Goal: Book appointment/travel/reservation

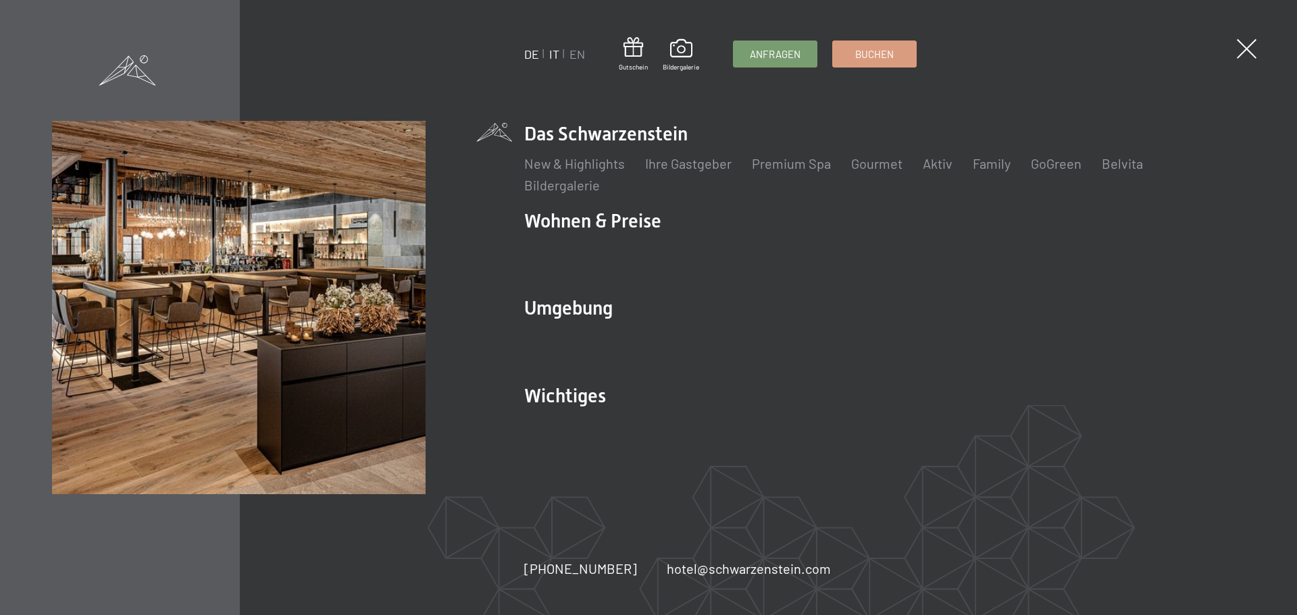
click at [554, 57] on link "IT" at bounding box center [554, 54] width 10 height 15
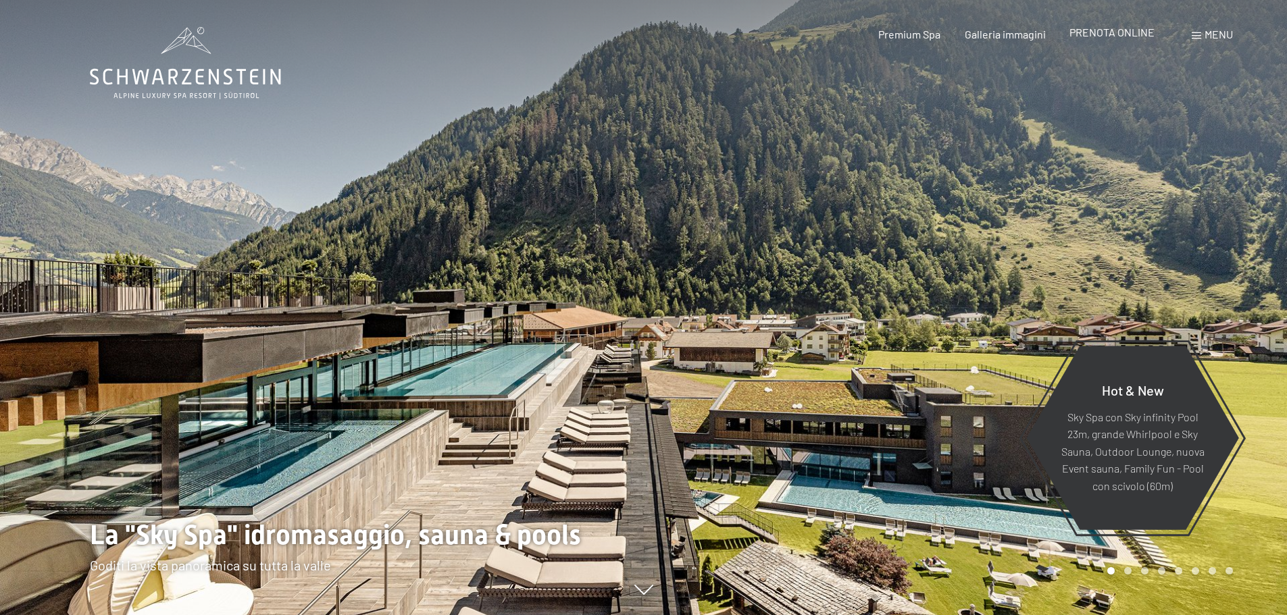
click at [1115, 29] on span "PRENOTA ONLINE" at bounding box center [1111, 32] width 85 height 13
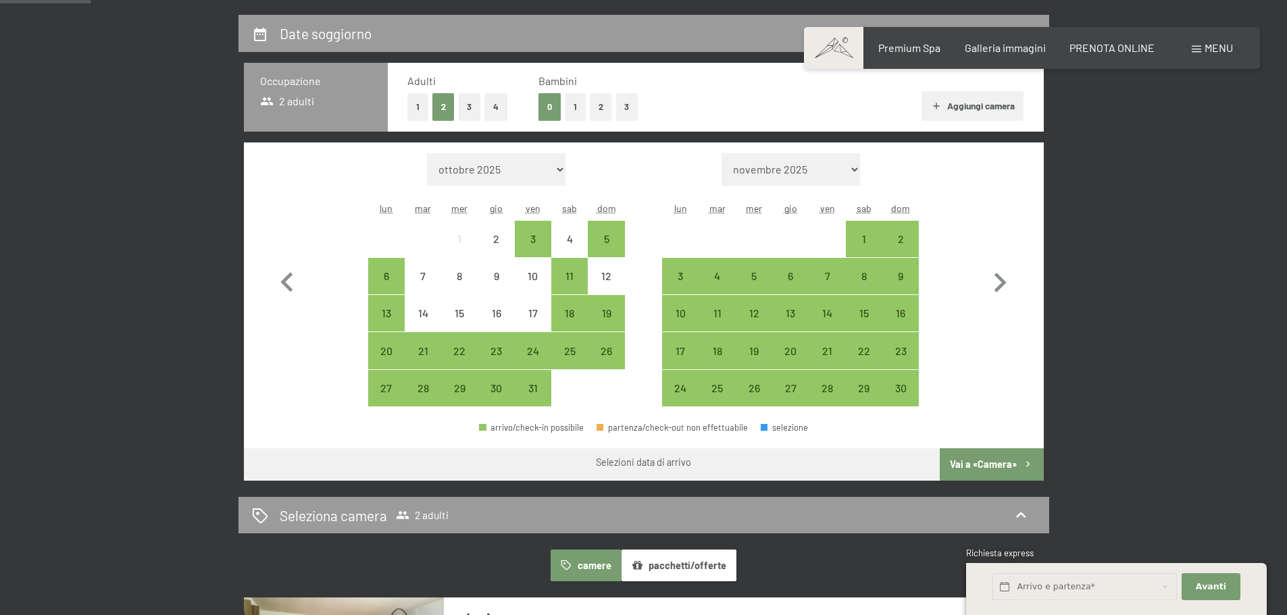
scroll to position [312, 0]
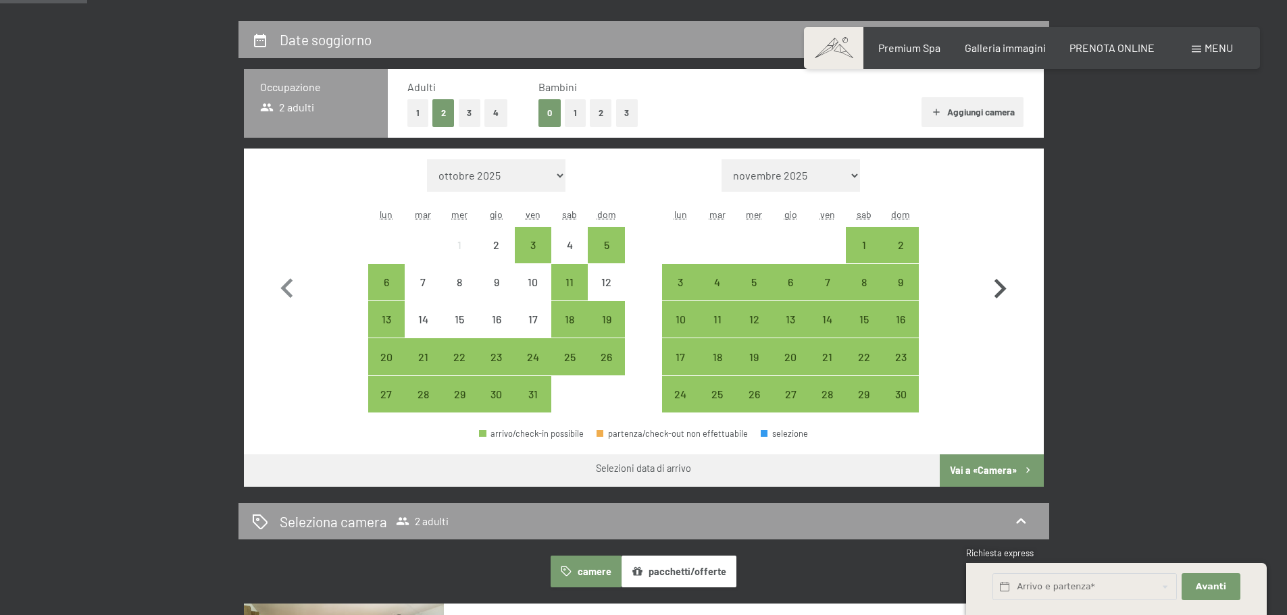
click at [998, 299] on icon "button" at bounding box center [999, 289] width 39 height 39
select select "2025-11-01"
select select "2025-12-01"
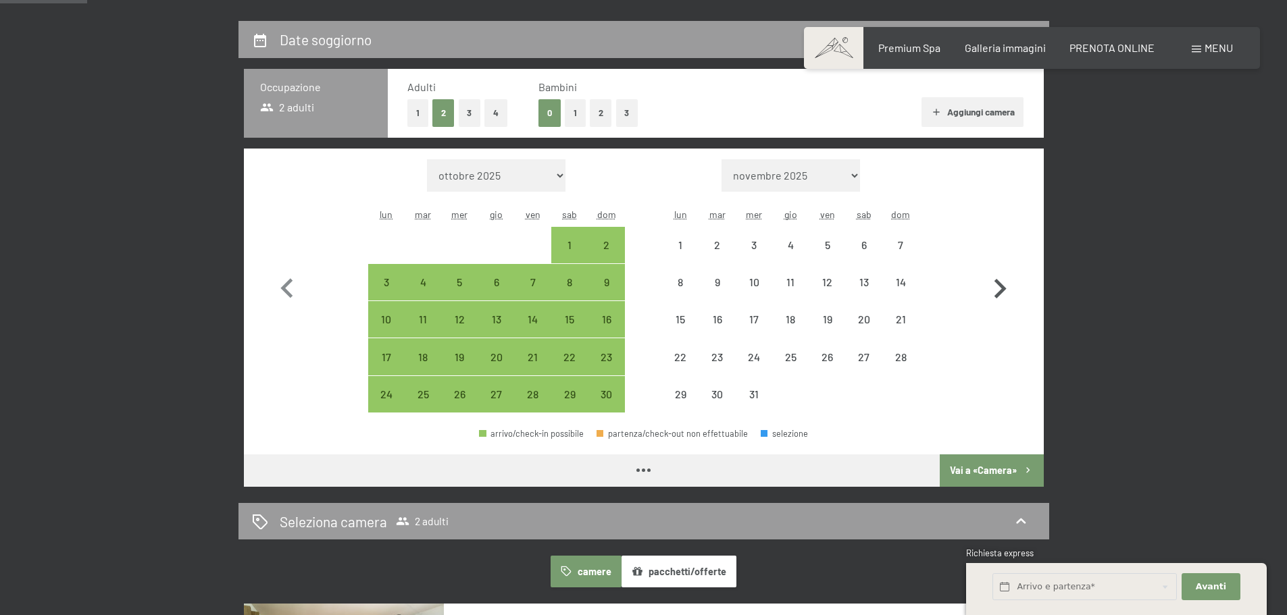
select select "2025-11-01"
select select "2025-12-01"
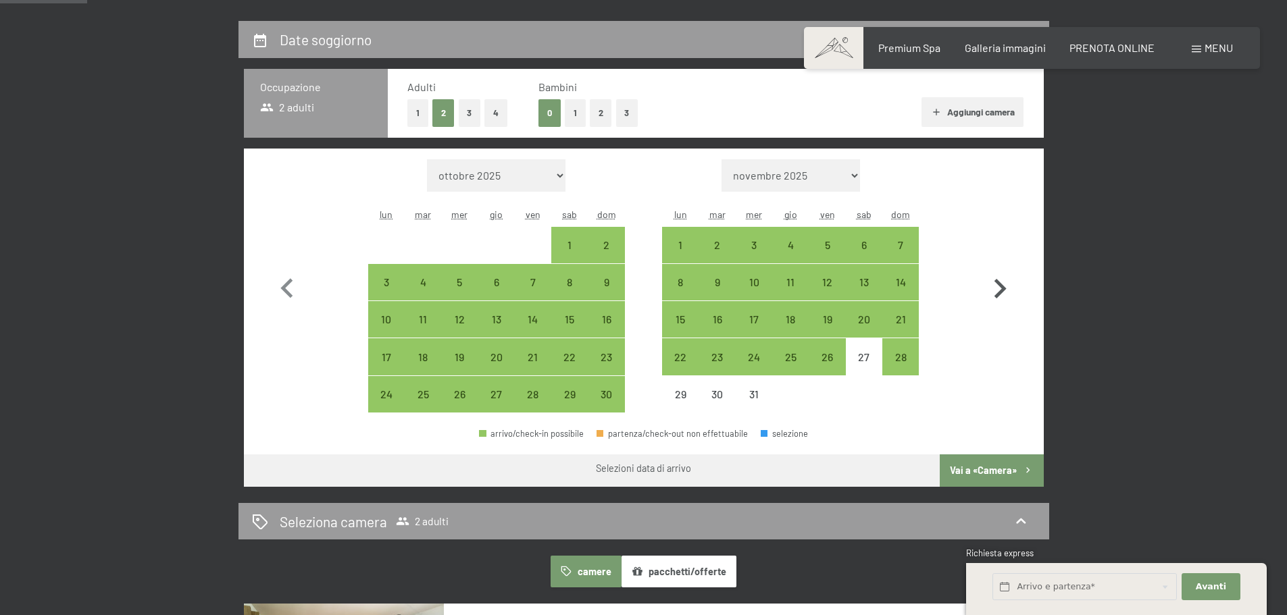
click at [1000, 286] on icon "button" at bounding box center [1000, 289] width 12 height 20
select select "2025-12-01"
select select "2026-01-01"
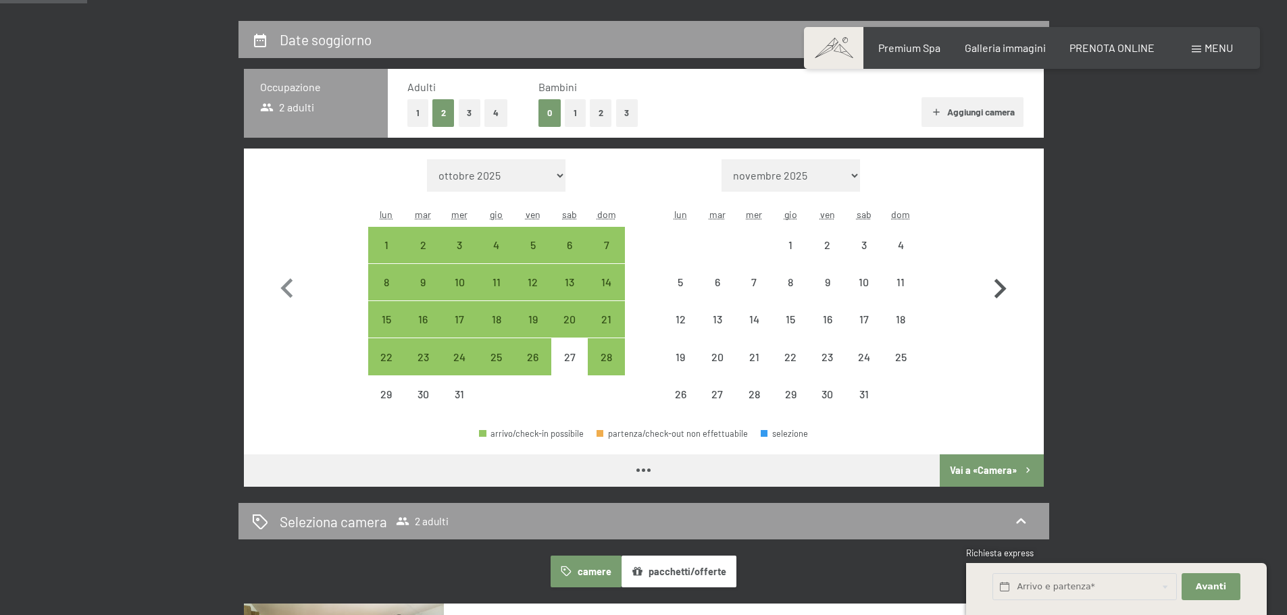
select select "2025-12-01"
select select "2026-01-01"
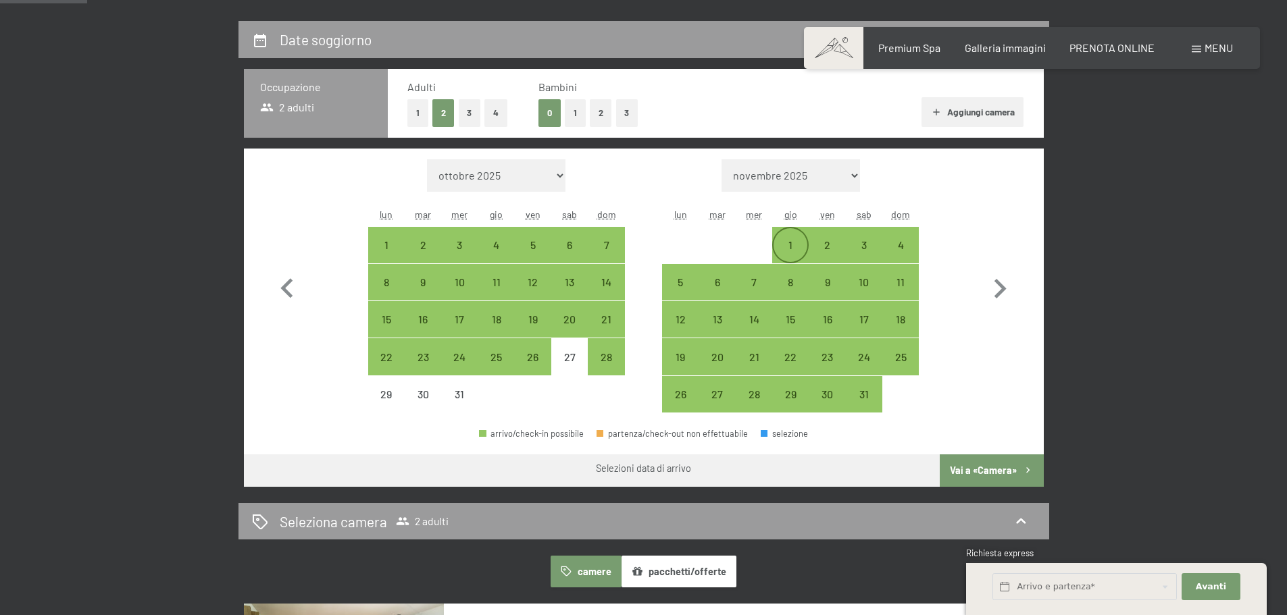
click at [792, 251] on div "1" at bounding box center [790, 257] width 34 height 34
select select "2025-12-01"
select select "2026-01-01"
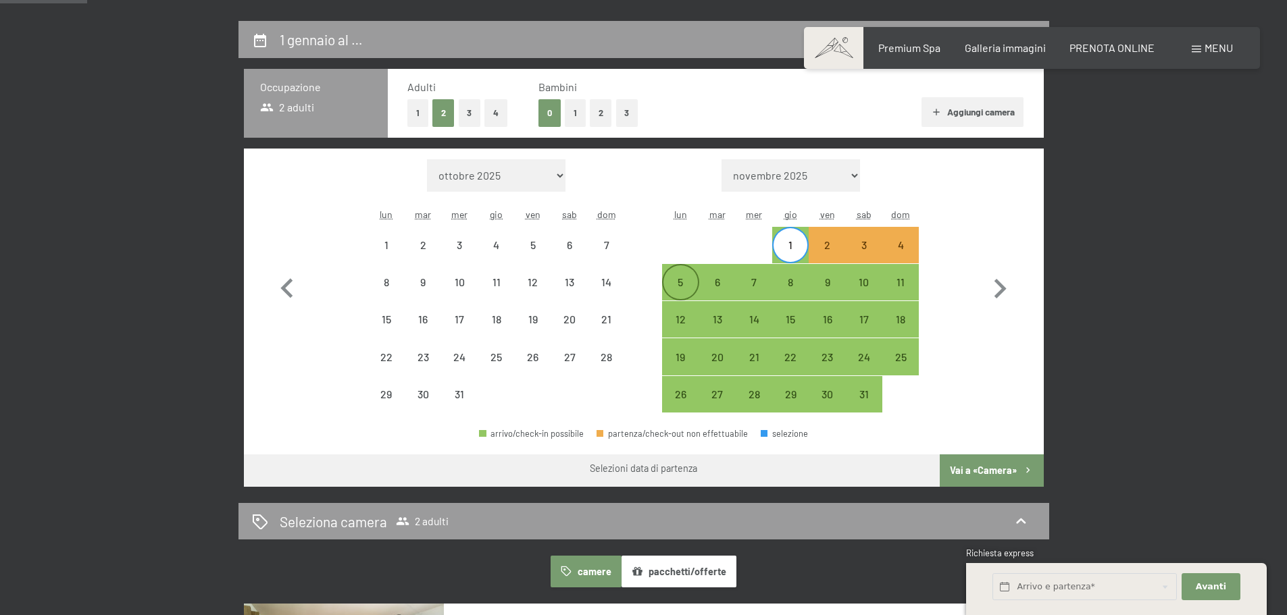
click at [685, 277] on div "5" at bounding box center [680, 294] width 34 height 34
select select "2025-12-01"
select select "2026-01-01"
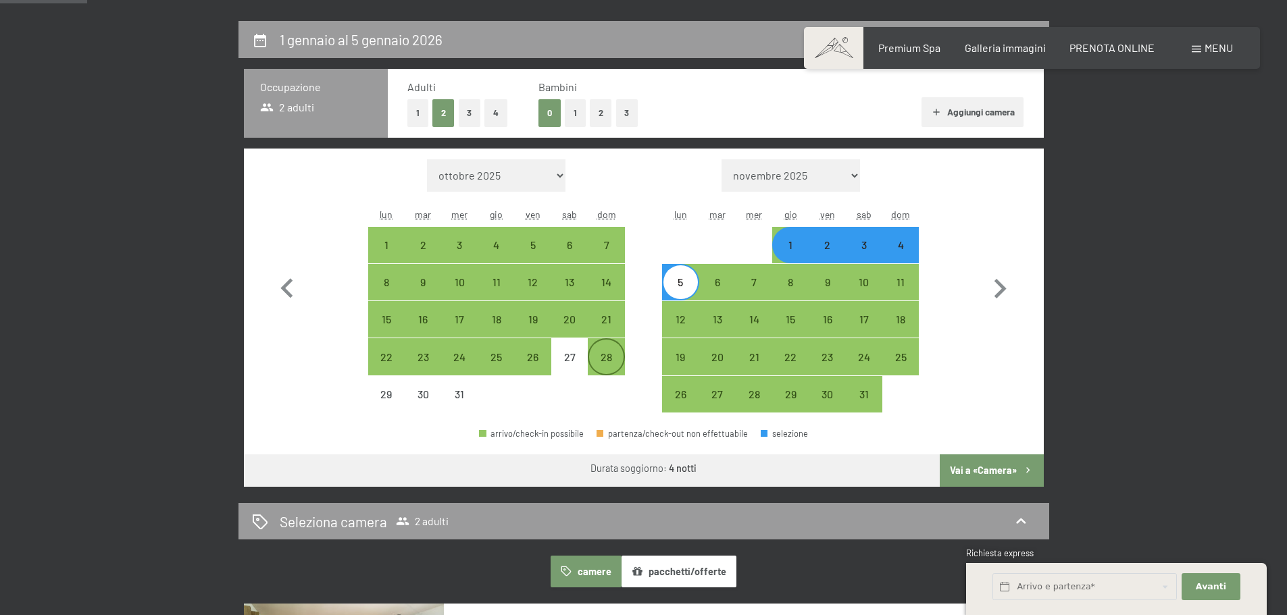
click at [610, 360] on div "28" at bounding box center [606, 369] width 34 height 34
select select "2025-12-01"
select select "2026-01-01"
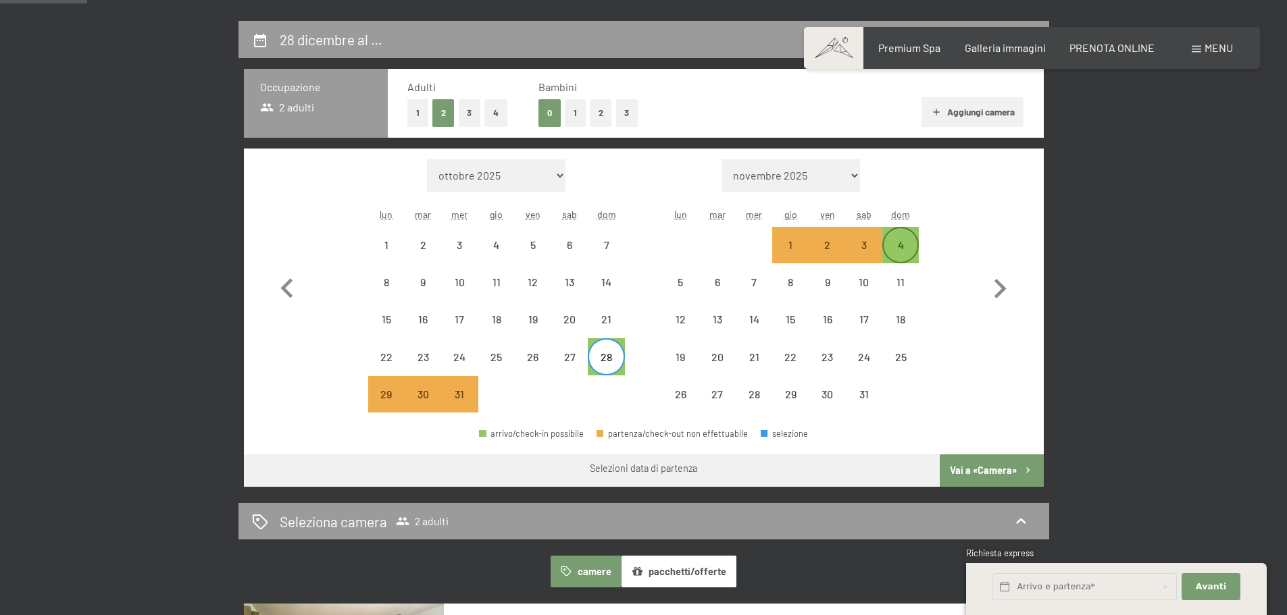
click at [909, 249] on div "4" at bounding box center [901, 257] width 34 height 34
select select "2025-12-01"
select select "2026-01-01"
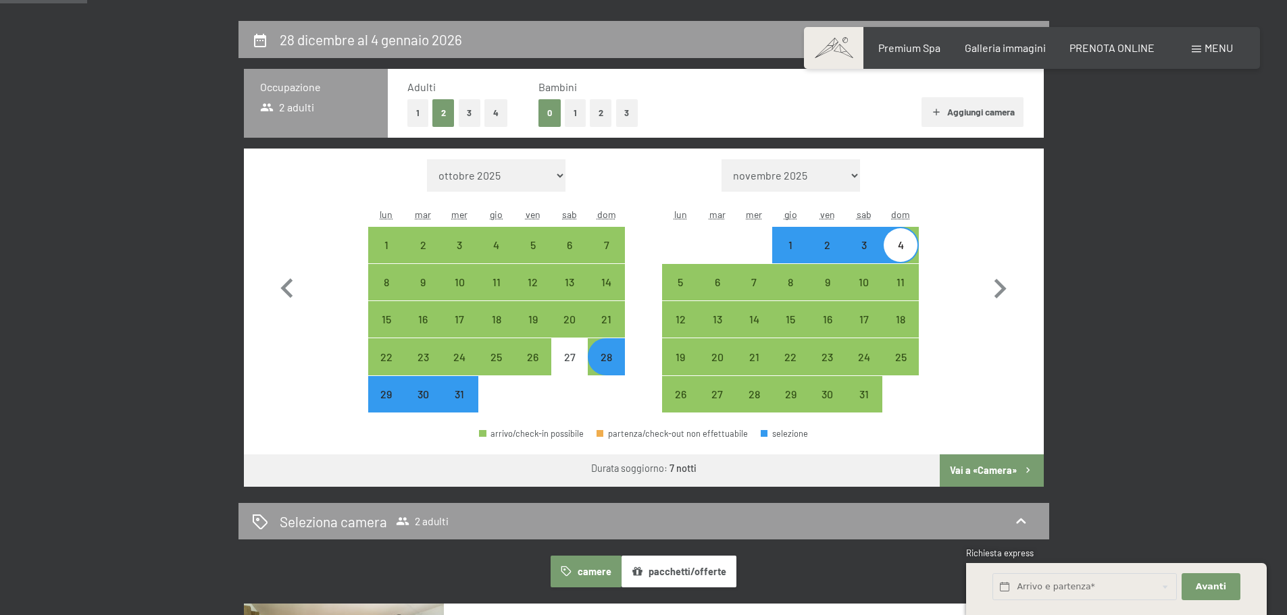
click at [971, 465] on button "Vai a «Camera»" at bounding box center [991, 471] width 103 height 32
select select "2025-12-01"
select select "2026-01-01"
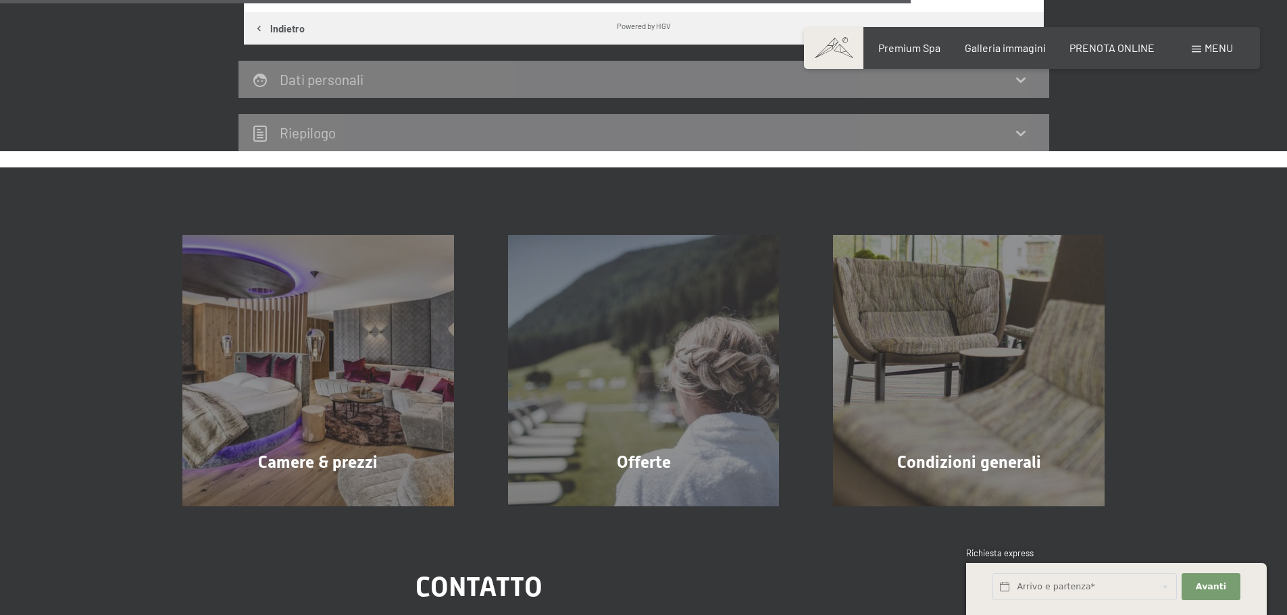
scroll to position [1284, 0]
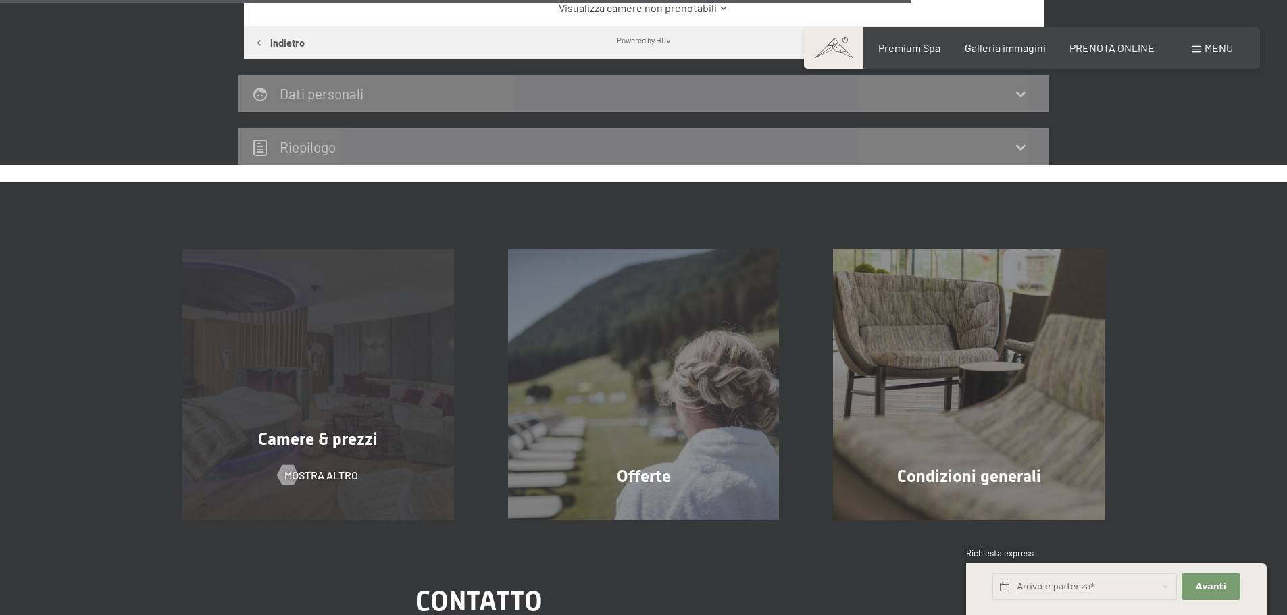
click at [306, 444] on span "Camere & prezzi" at bounding box center [318, 440] width 120 height 20
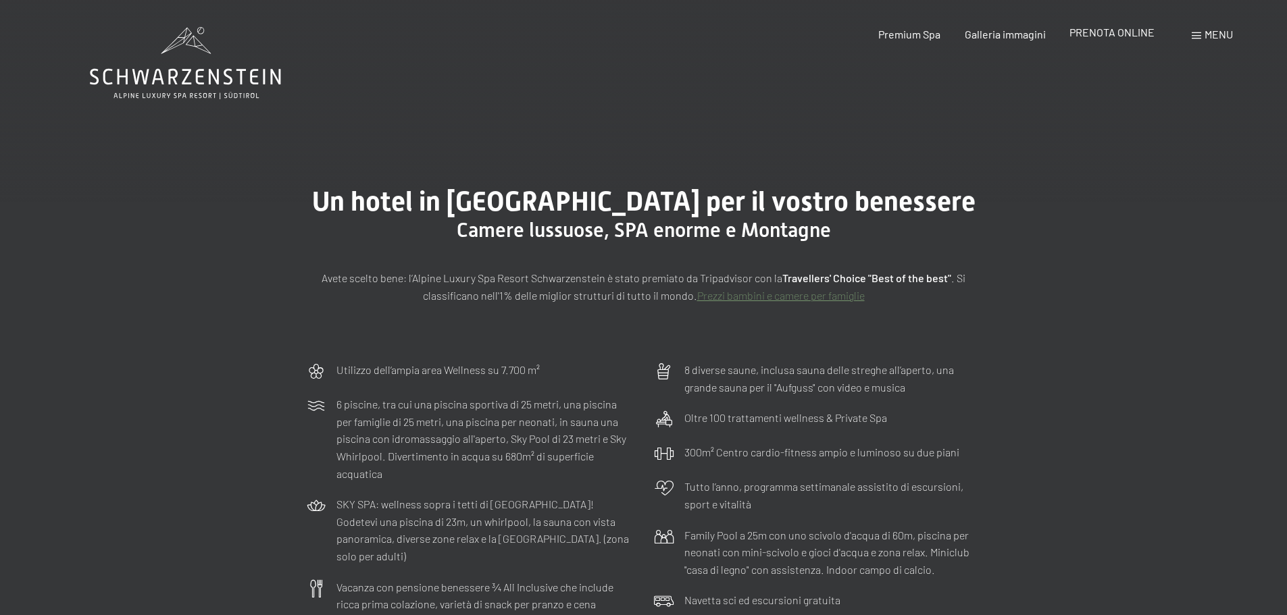
click at [1094, 31] on span "PRENOTA ONLINE" at bounding box center [1111, 32] width 85 height 13
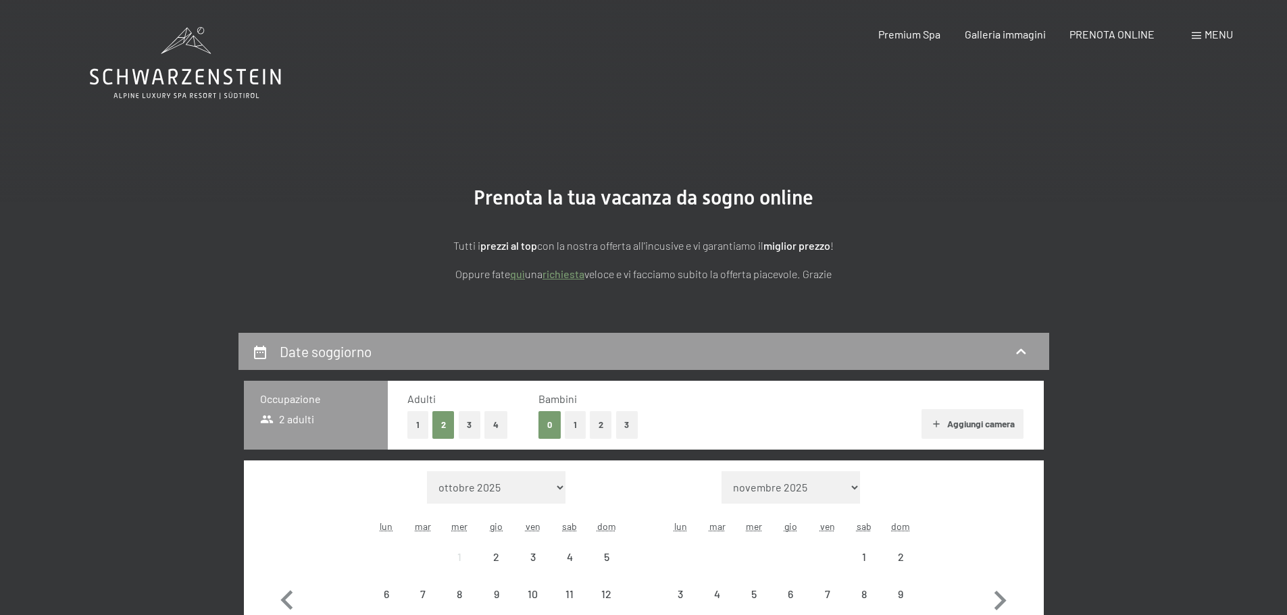
click at [1094, 31] on span "PRENOTA ONLINE" at bounding box center [1111, 34] width 85 height 13
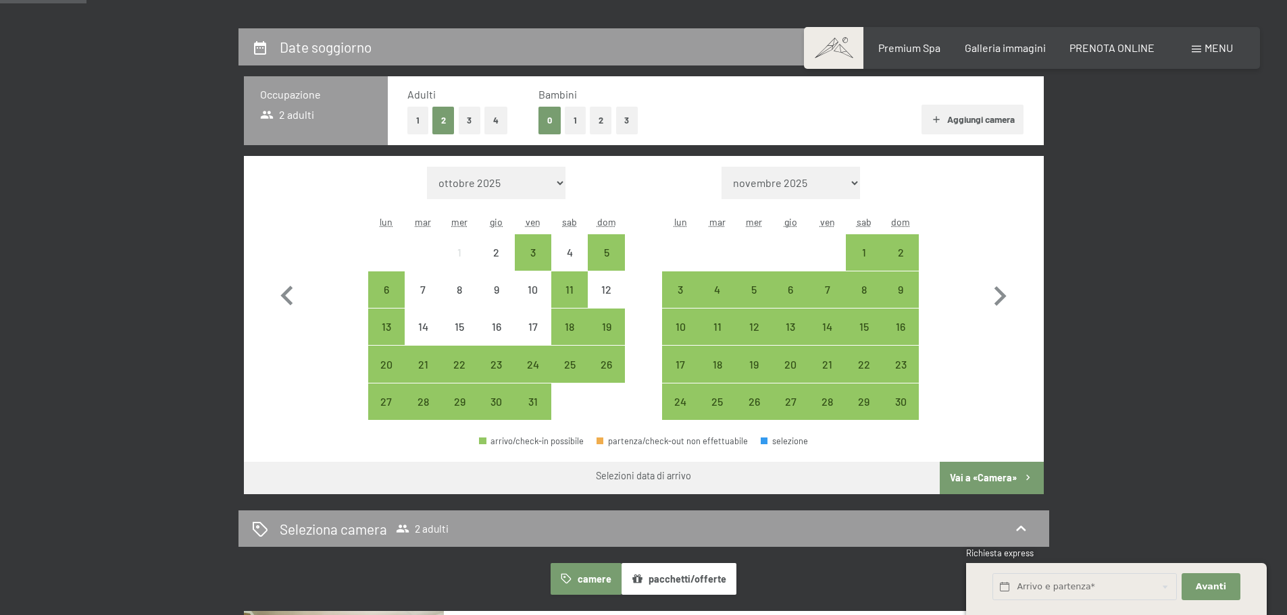
scroll to position [311, 0]
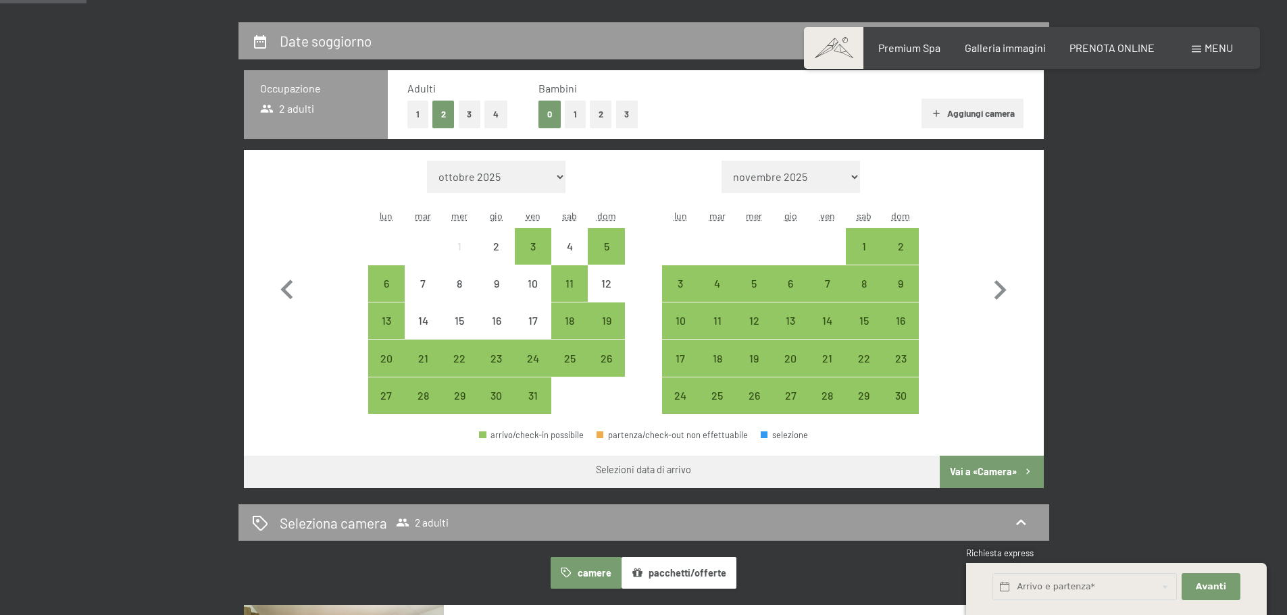
click at [829, 174] on select "novembre 2025 dicembre 2025 gennaio 2026 febbraio 2026 marzo 2026 aprile 2026 m…" at bounding box center [790, 177] width 138 height 32
select select "2025-12-01"
select select "2026-01-01"
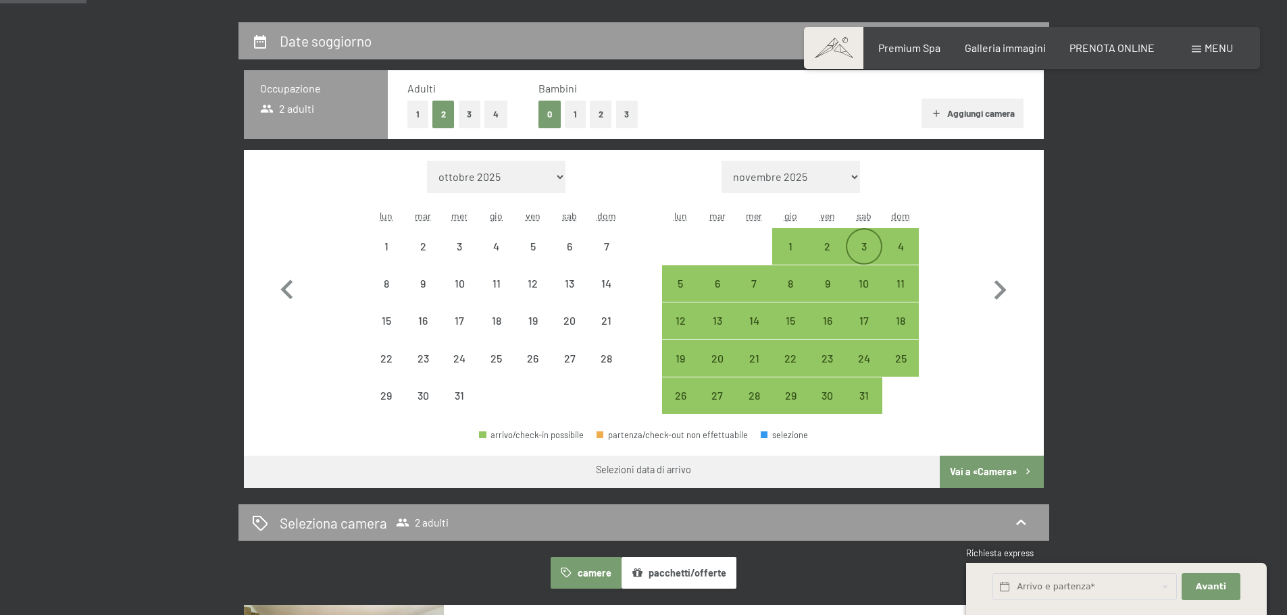
select select "2025-12-01"
select select "2026-01-01"
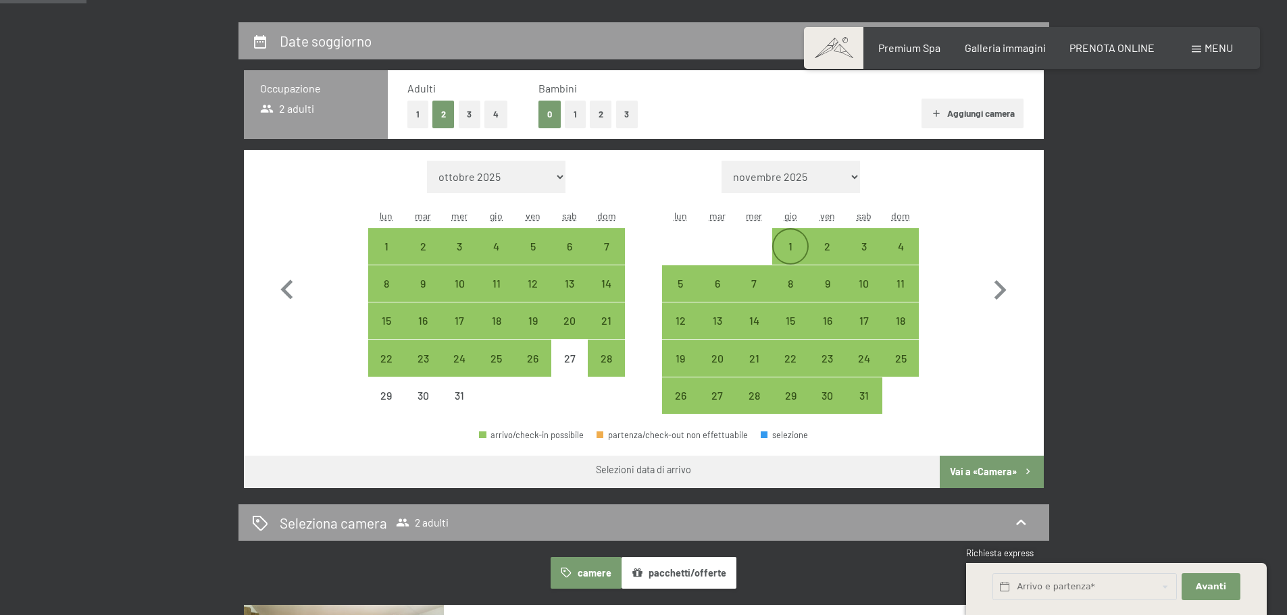
click at [788, 243] on div "1" at bounding box center [790, 258] width 34 height 34
select select "2025-12-01"
select select "2026-01-01"
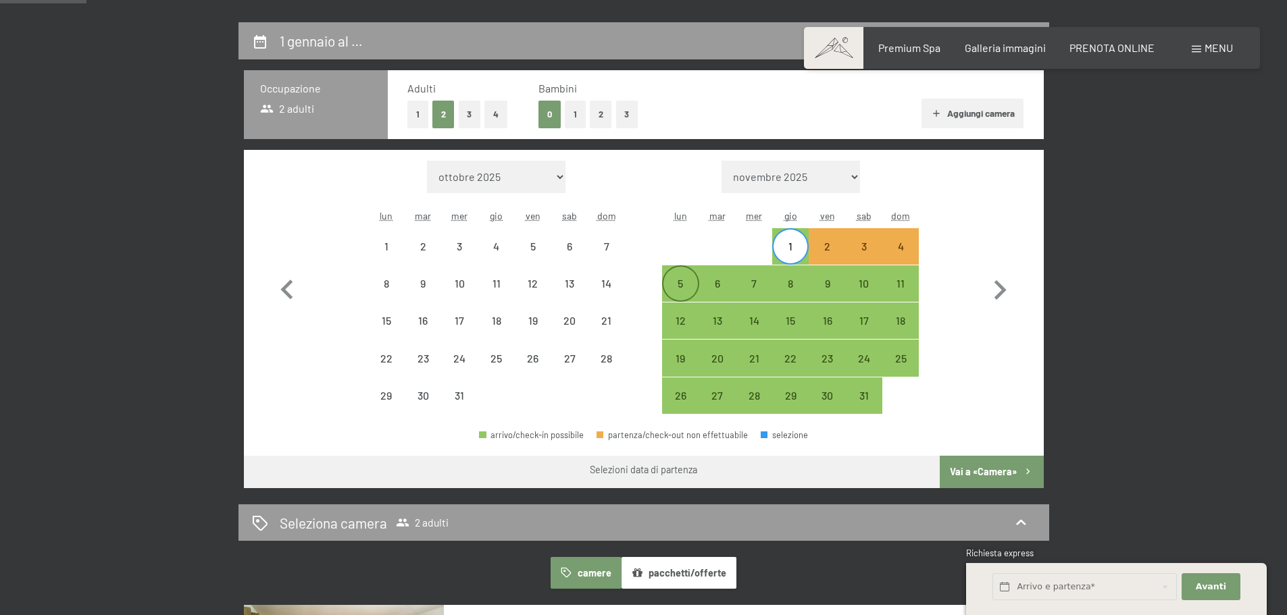
click at [673, 290] on div "5" at bounding box center [680, 295] width 34 height 34
select select "2025-12-01"
select select "2026-01-01"
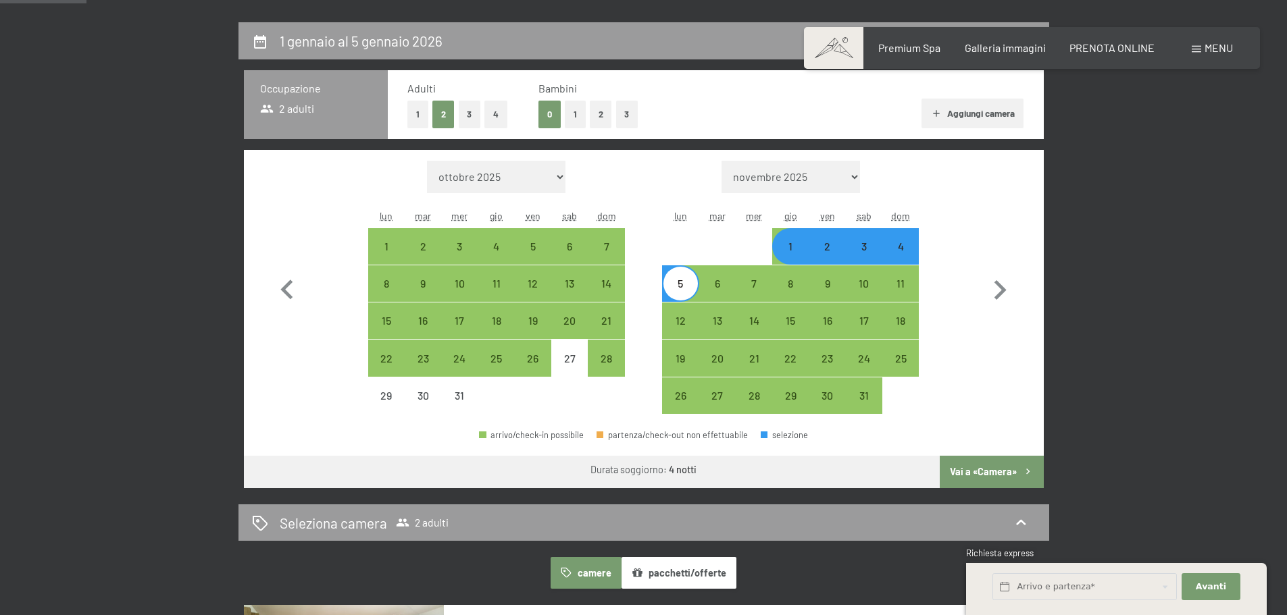
click at [990, 474] on button "Vai a «Camera»" at bounding box center [991, 472] width 103 height 32
select select "2025-12-01"
select select "2026-01-01"
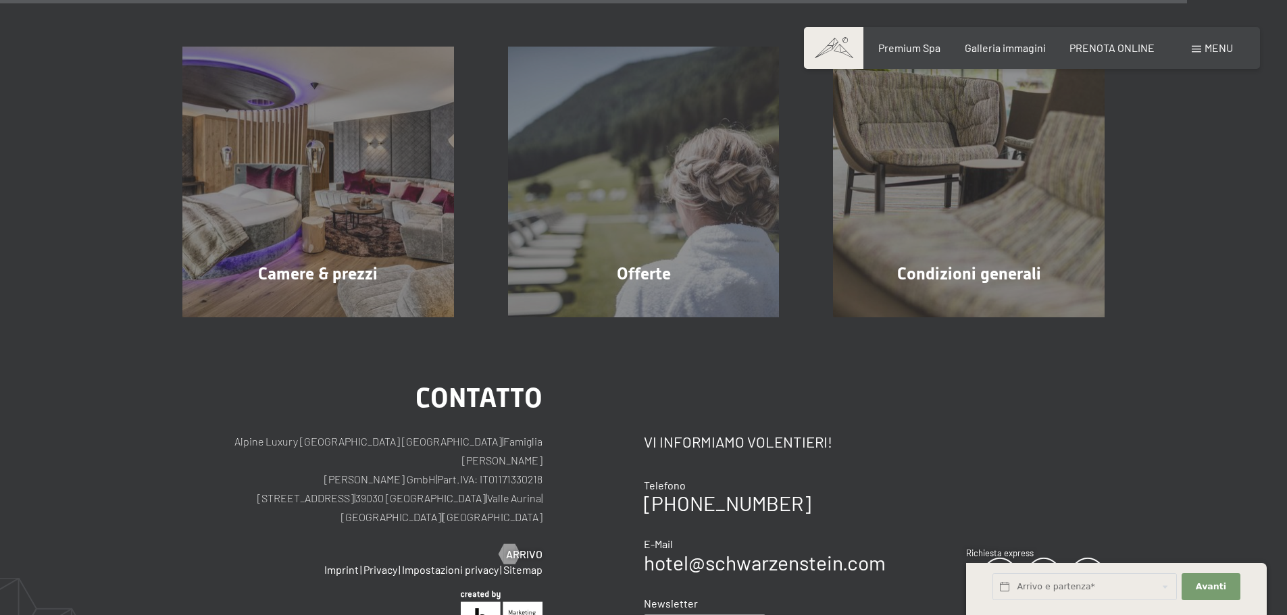
scroll to position [2997, 0]
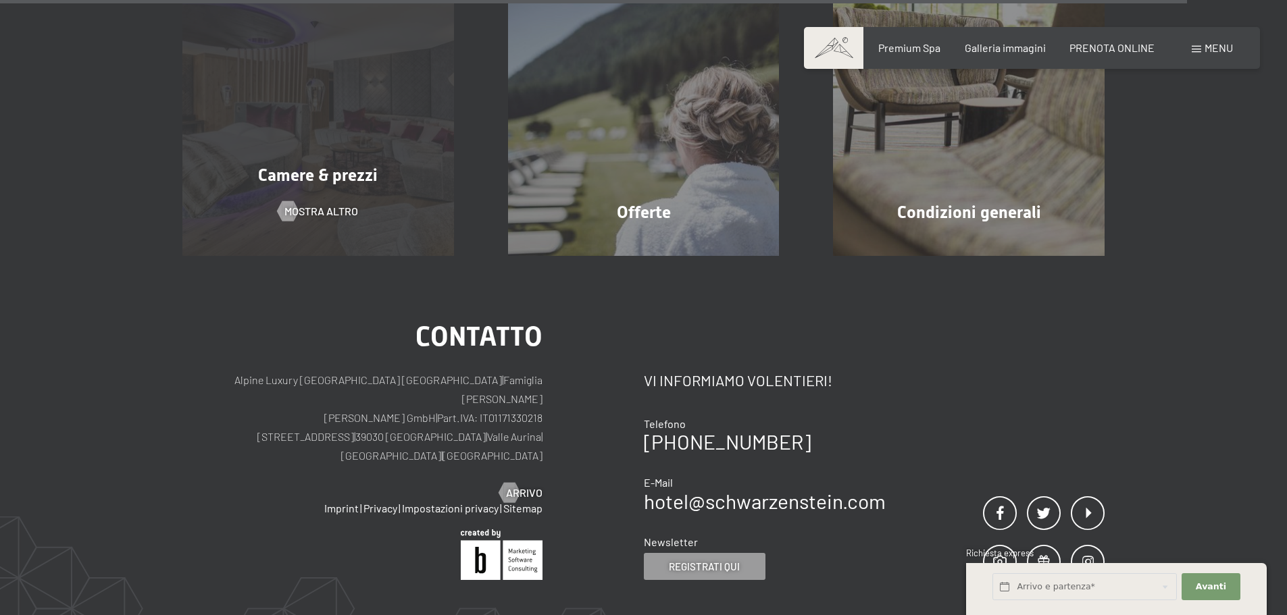
click at [265, 184] on div "Camere & prezzi mostra altro" at bounding box center [318, 121] width 326 height 272
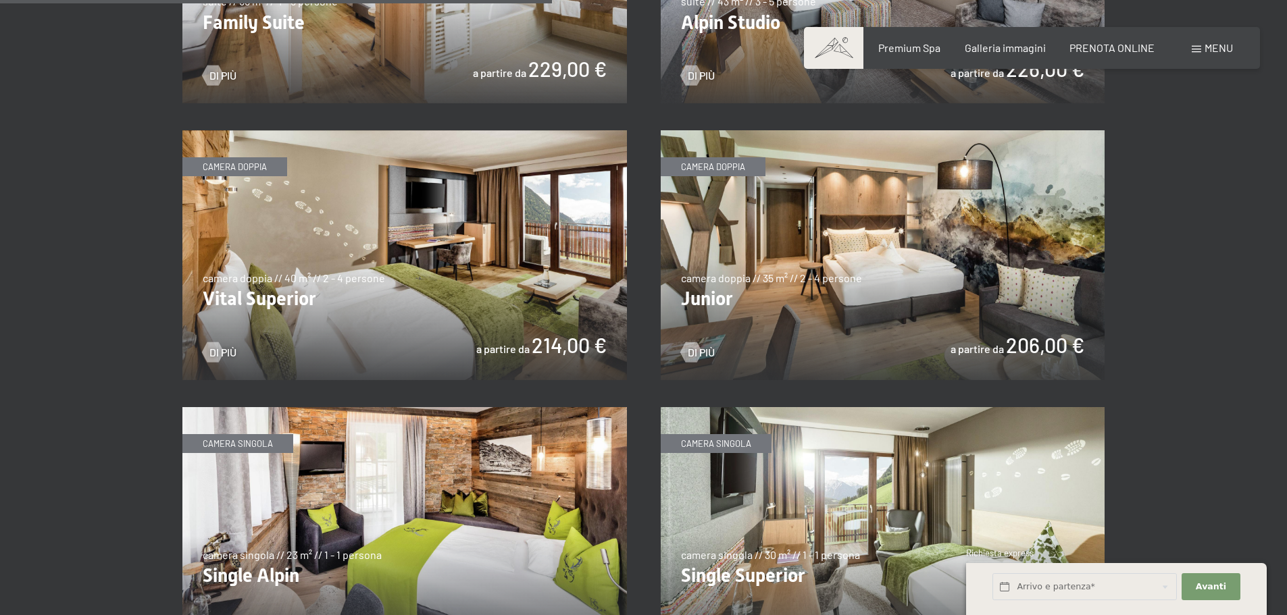
scroll to position [1871, 0]
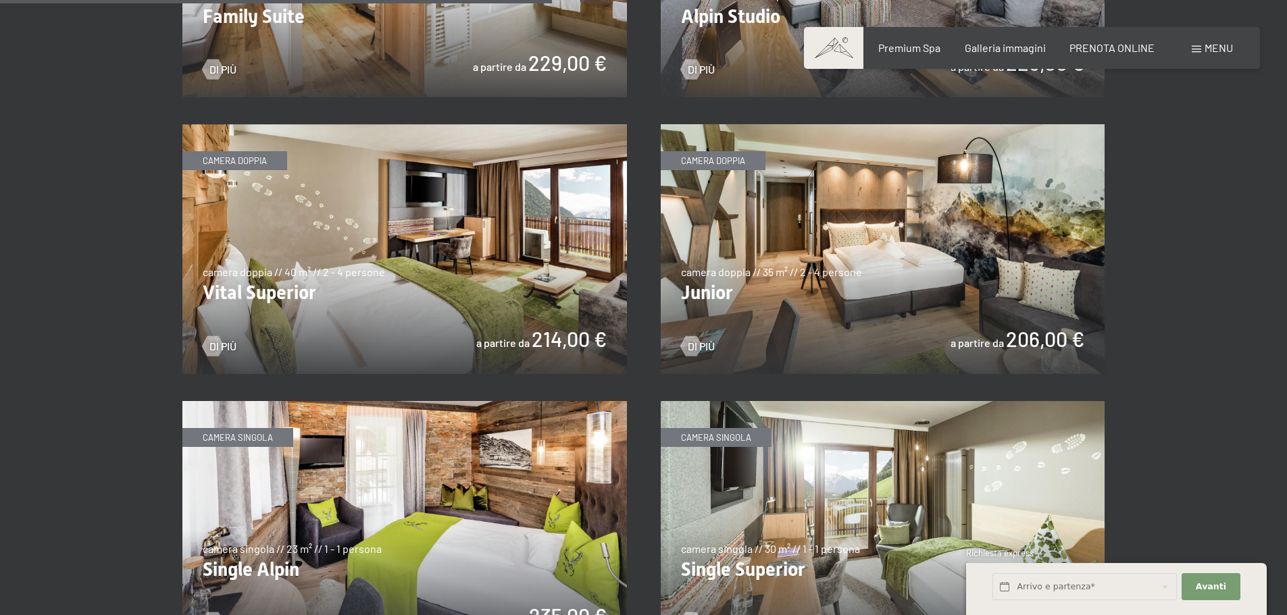
click at [902, 259] on img at bounding box center [883, 249] width 444 height 250
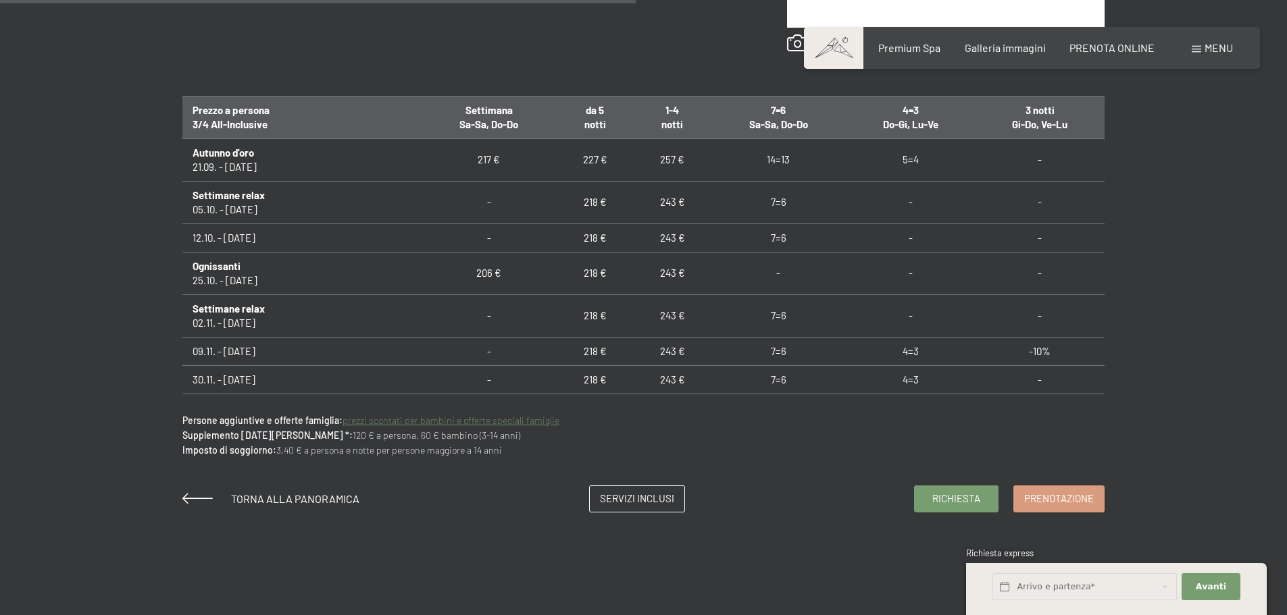
scroll to position [851, 0]
